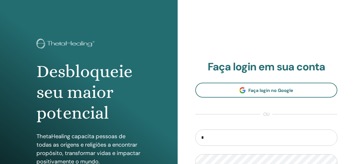
type input "**********"
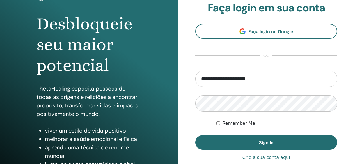
scroll to position [56, 0]
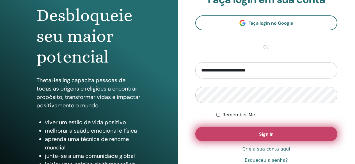
click at [219, 134] on button "Sign In" at bounding box center [266, 134] width 142 height 15
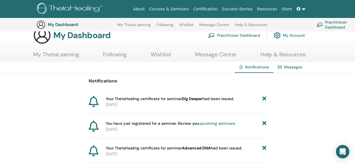
scroll to position [4, 0]
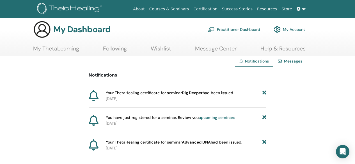
click at [218, 10] on link "Certification" at bounding box center [205, 9] width 28 height 10
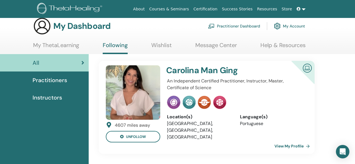
scroll to position [1, 0]
